Goal: Information Seeking & Learning: Learn about a topic

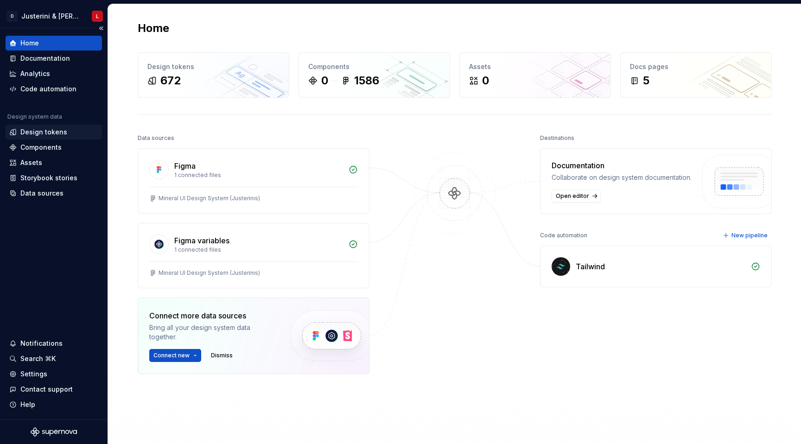
click at [51, 129] on div "Design tokens" at bounding box center [43, 131] width 47 height 9
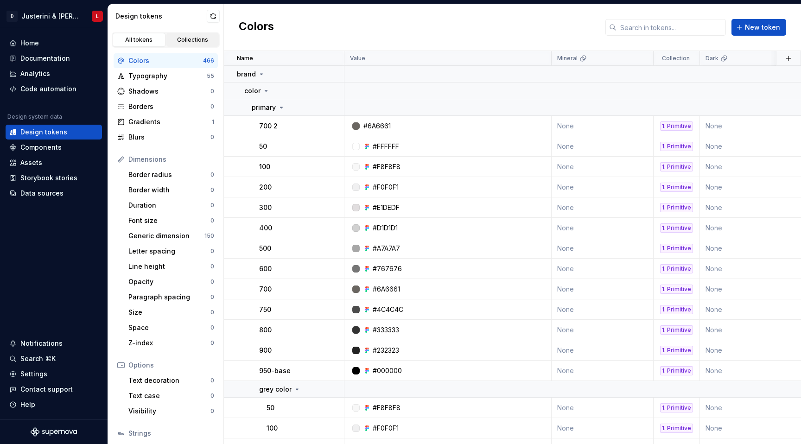
click at [192, 43] on div "Collections" at bounding box center [193, 39] width 46 height 7
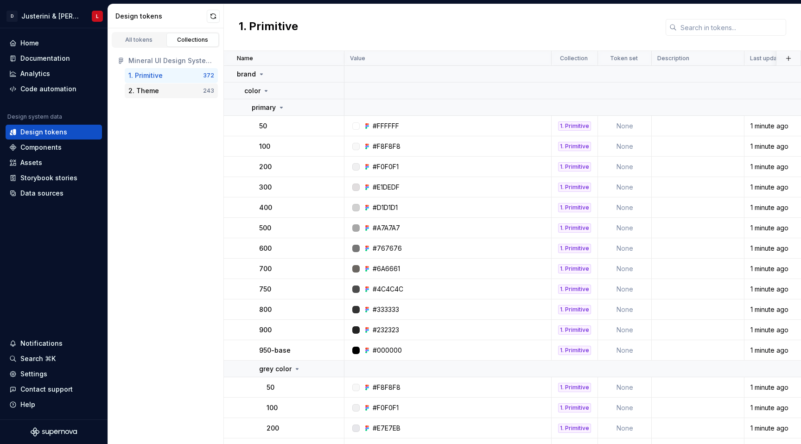
click at [148, 90] on div "2. Theme" at bounding box center [143, 90] width 31 height 9
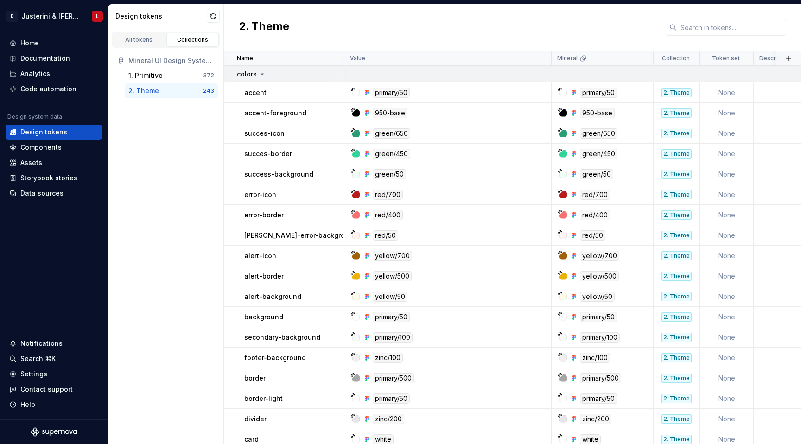
click at [262, 74] on icon at bounding box center [262, 74] width 2 height 1
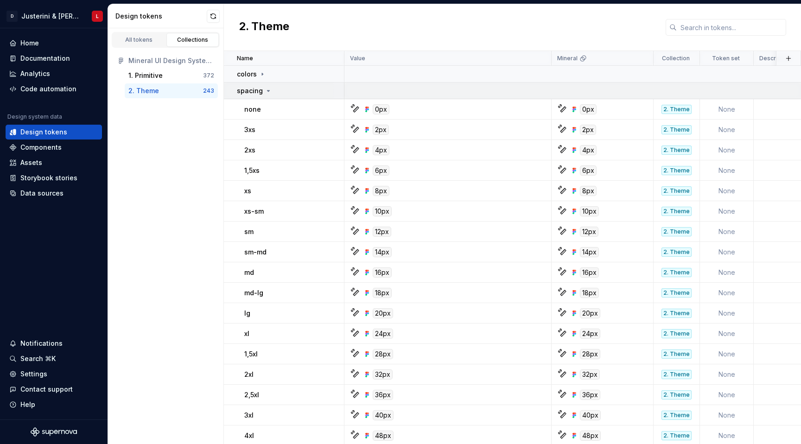
click at [267, 90] on icon at bounding box center [268, 90] width 2 height 1
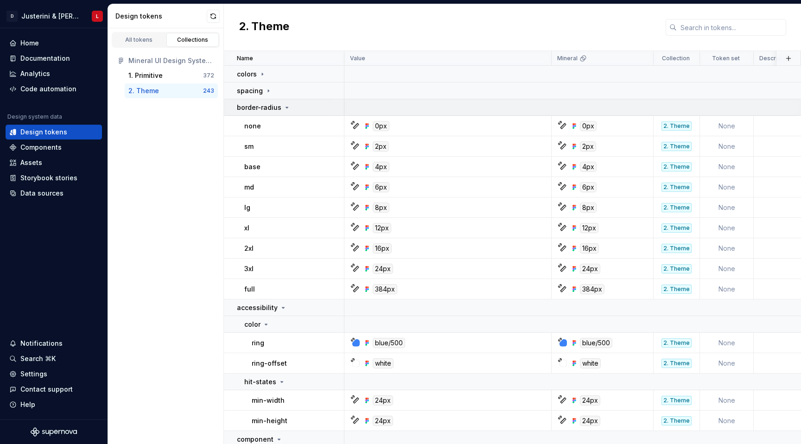
click at [278, 103] on p "border-radius" at bounding box center [259, 107] width 44 height 9
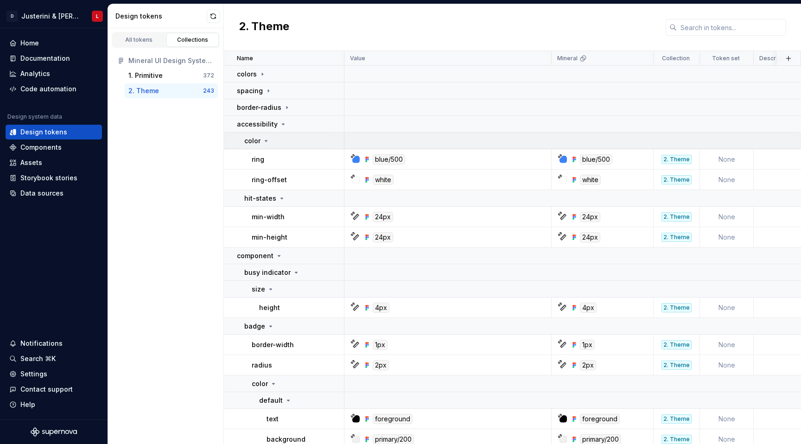
click at [264, 138] on icon at bounding box center [265, 140] width 7 height 7
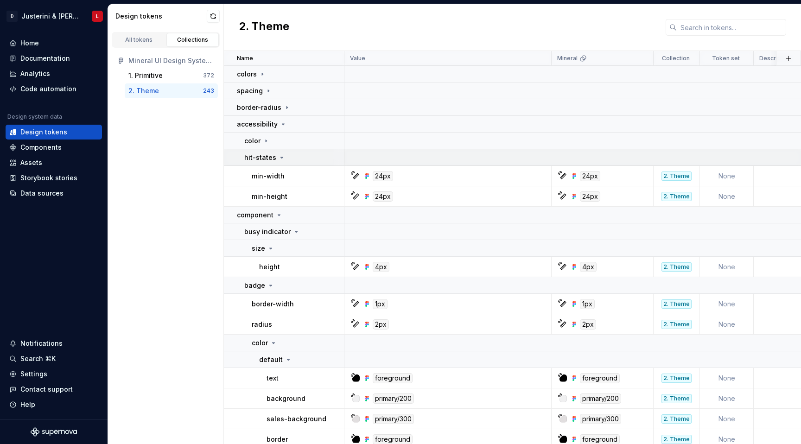
click at [275, 157] on div "hit-states" at bounding box center [264, 157] width 41 height 9
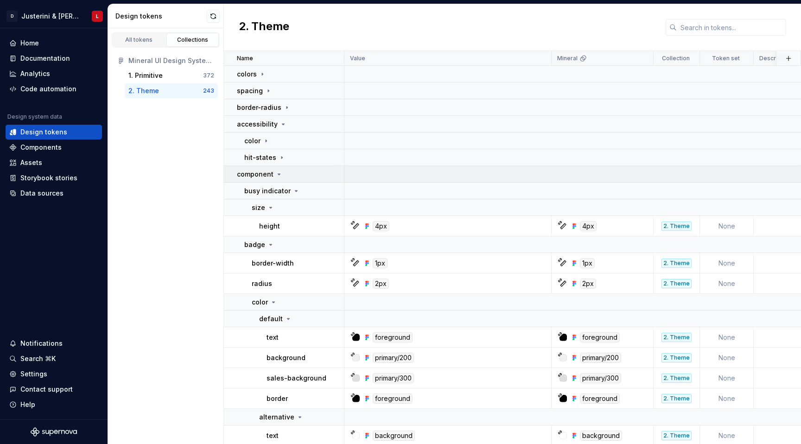
click at [272, 172] on div "component" at bounding box center [260, 174] width 46 height 9
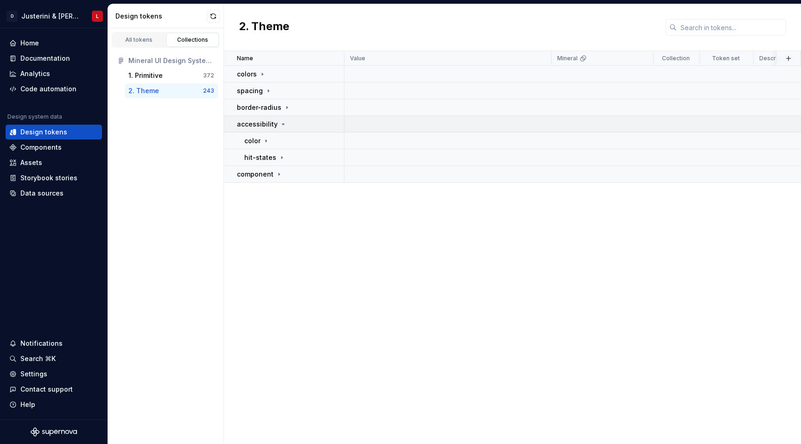
click at [282, 124] on icon at bounding box center [283, 124] width 2 height 1
